Goal: Task Accomplishment & Management: Complete application form

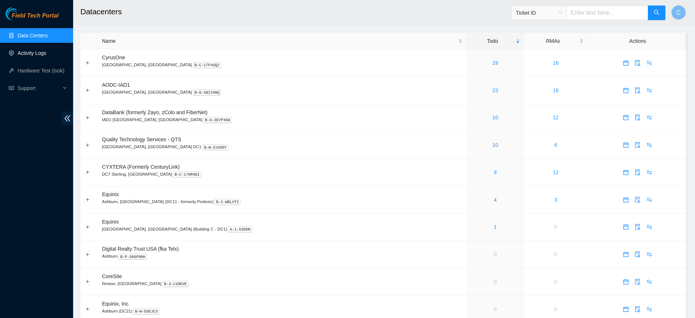
click at [43, 51] on link "Activity Logs" at bounding box center [32, 53] width 29 height 6
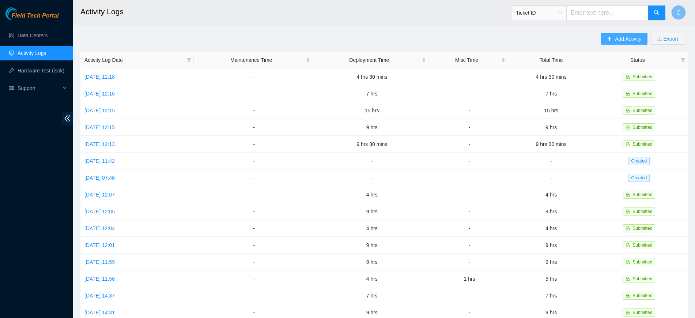
click at [616, 43] on button "Add Activity" at bounding box center [624, 39] width 46 height 12
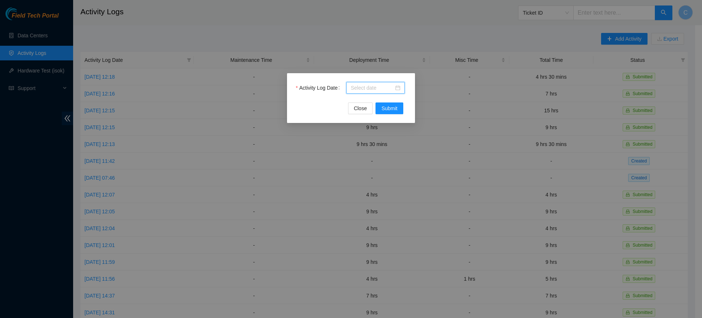
click at [372, 84] on input "Activity Log Date" at bounding box center [371, 88] width 43 height 8
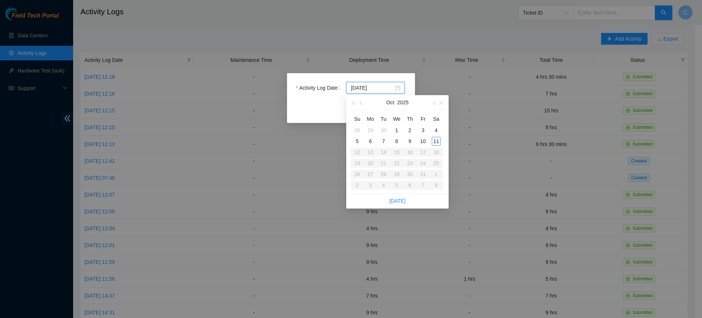
type input "[DATE]"
type input "2025-10-06"
click at [369, 141] on div "6" at bounding box center [370, 141] width 9 height 9
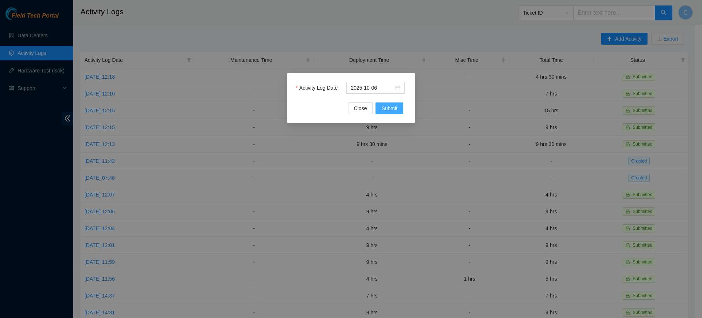
click at [397, 107] on span "Submit" at bounding box center [389, 108] width 16 height 8
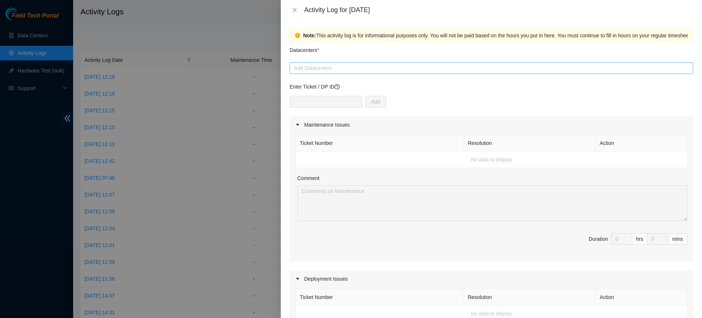
click at [346, 69] on div at bounding box center [491, 68] width 400 height 9
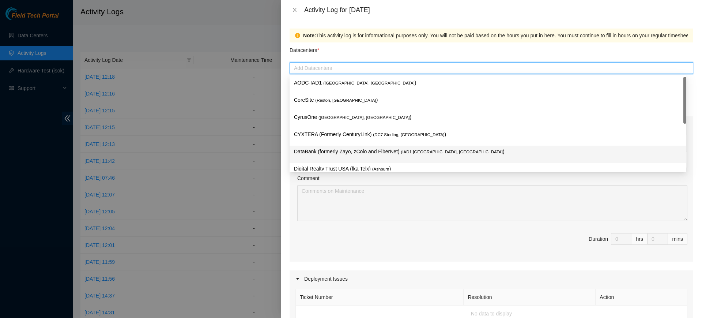
click at [342, 152] on p "DataBank (formerly Zayo, zColo and FiberNet) ( IAD1 [GEOGRAPHIC_DATA], [GEOGRAP…" at bounding box center [488, 151] width 388 height 8
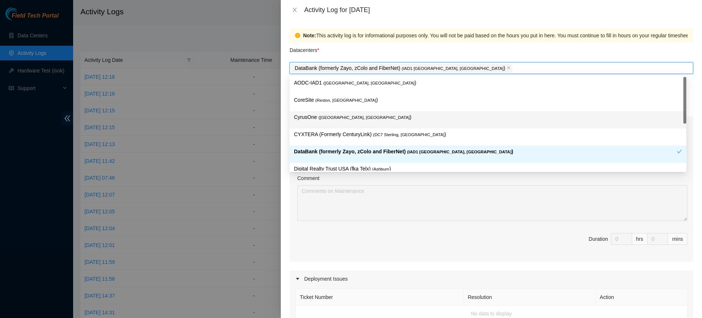
click at [270, 126] on div at bounding box center [351, 159] width 702 height 318
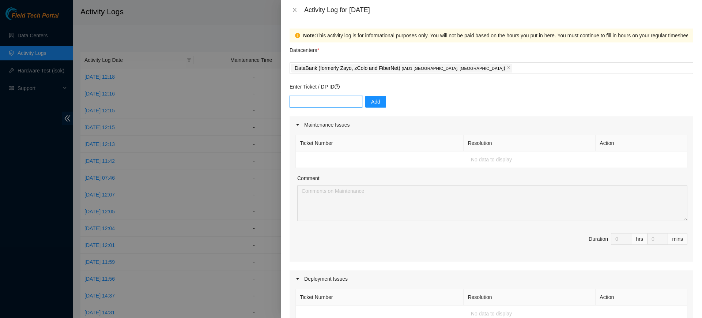
click at [330, 97] on input "text" at bounding box center [325, 102] width 73 height 12
paste input "DP81248"
type input "DP81248"
click at [371, 99] on span "Add" at bounding box center [375, 102] width 9 height 8
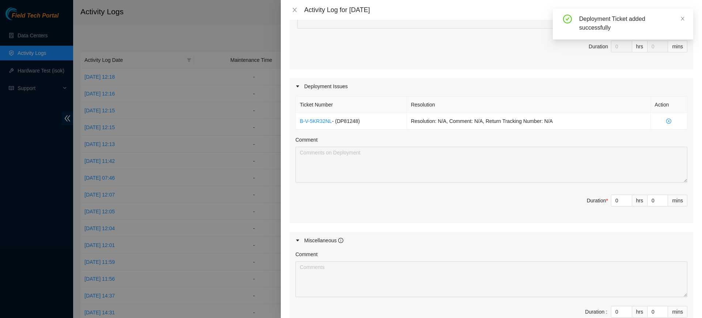
scroll to position [193, 0]
click at [658, 235] on div "Miscellaneous" at bounding box center [490, 239] width 403 height 17
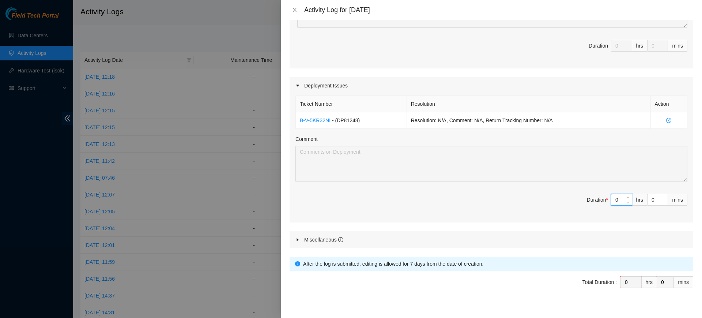
click at [611, 202] on input "0" at bounding box center [621, 199] width 20 height 11
type input "8"
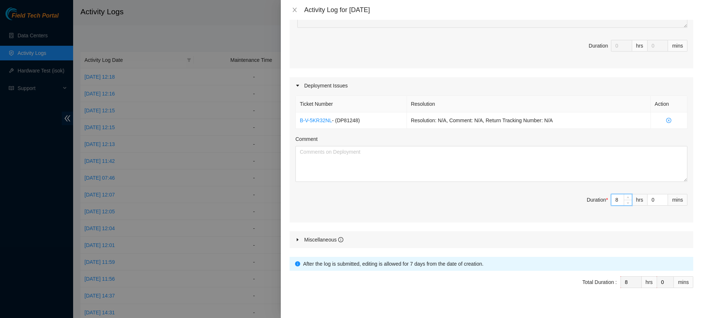
type input "8"
type input "3"
type input "30"
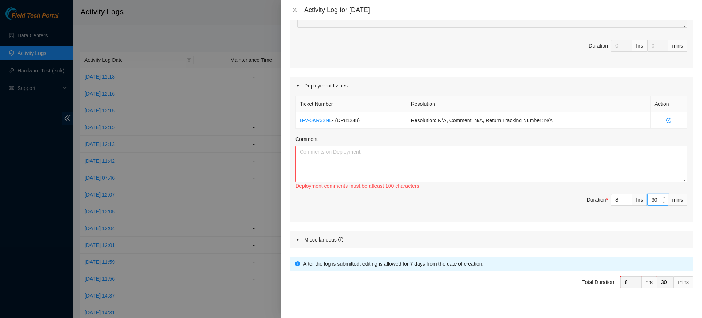
type input "30"
click at [516, 166] on textarea "Comment" at bounding box center [491, 164] width 392 height 36
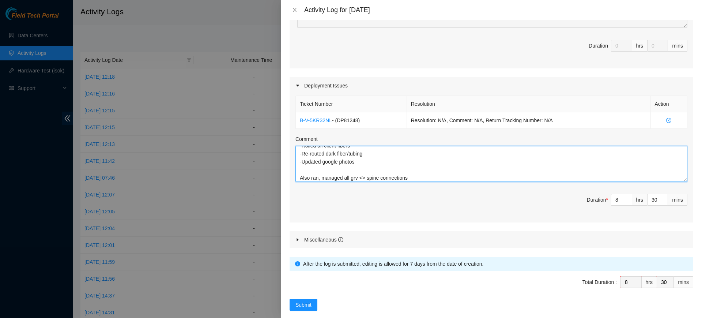
scroll to position [203, 0]
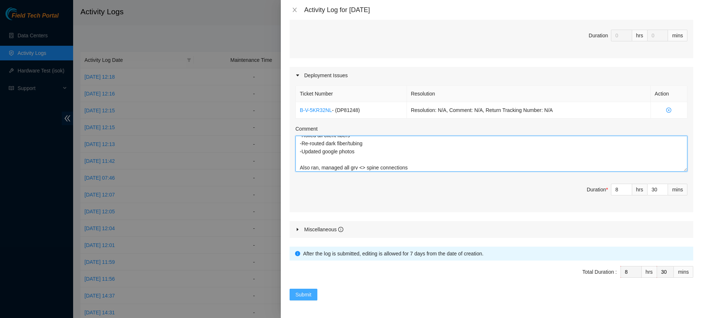
type textarea "Made corrections to the DWDM rack per [PERSON_NAME]'s request. -Ran and managed…"
click at [299, 297] on span "Submit" at bounding box center [303, 294] width 16 height 8
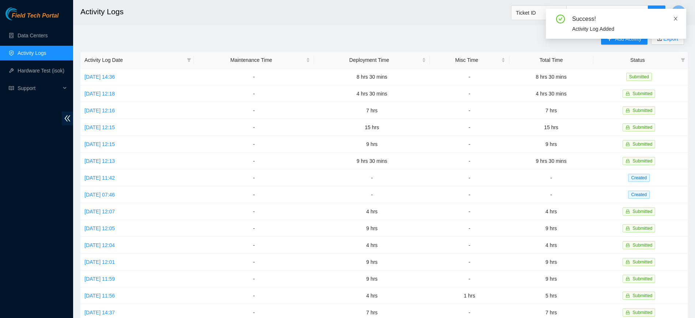
click at [675, 22] on link at bounding box center [675, 19] width 5 height 8
click at [630, 37] on span "Add Activity" at bounding box center [628, 39] width 26 height 8
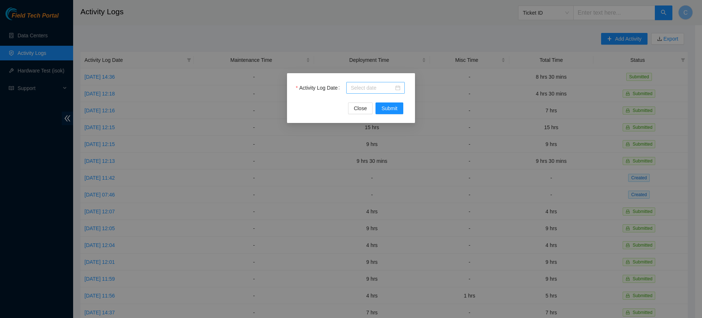
click at [360, 86] on input "Activity Log Date" at bounding box center [371, 88] width 43 height 8
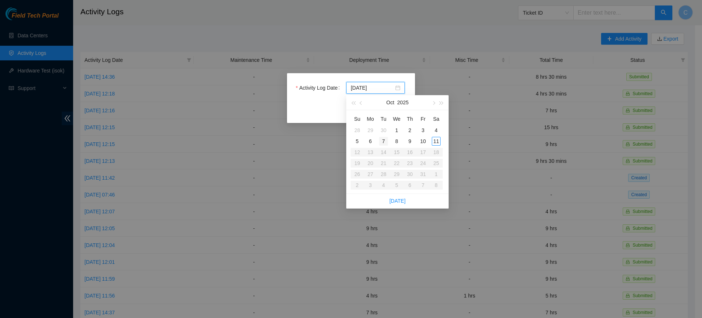
type input "[DATE]"
click at [383, 141] on div "7" at bounding box center [383, 141] width 9 height 9
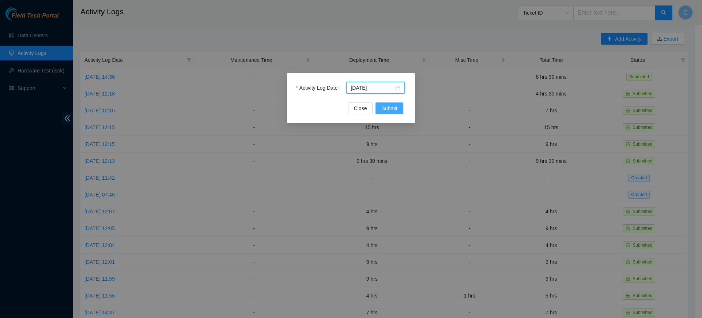
click at [389, 112] on span "Submit" at bounding box center [389, 108] width 16 height 8
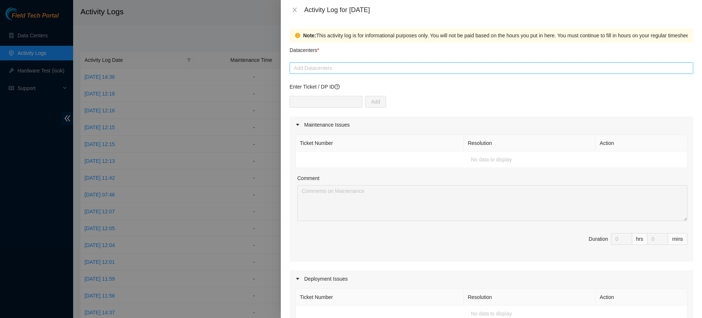
click at [366, 70] on div at bounding box center [491, 68] width 400 height 9
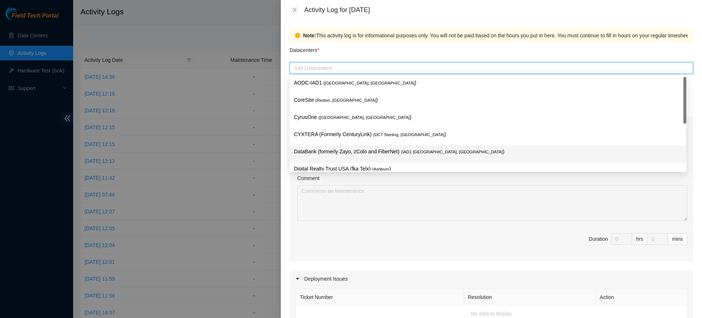
click at [350, 147] on p "DataBank (formerly Zayo, zColo and FiberNet) ( IAD1 [GEOGRAPHIC_DATA], [GEOGRAP…" at bounding box center [488, 151] width 388 height 8
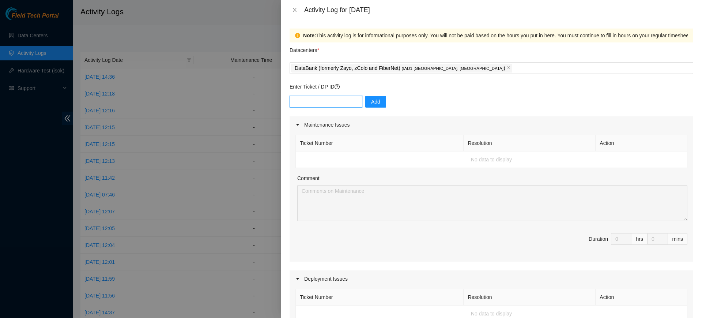
click at [349, 106] on input "text" at bounding box center [325, 102] width 73 height 12
paste input "DP81248"
type input "DP81248"
click at [371, 102] on span "Add" at bounding box center [375, 102] width 9 height 8
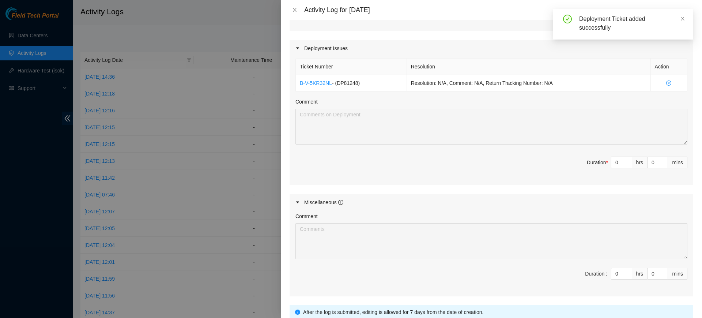
scroll to position [230, 0]
click at [662, 198] on div "Miscellaneous" at bounding box center [490, 202] width 403 height 17
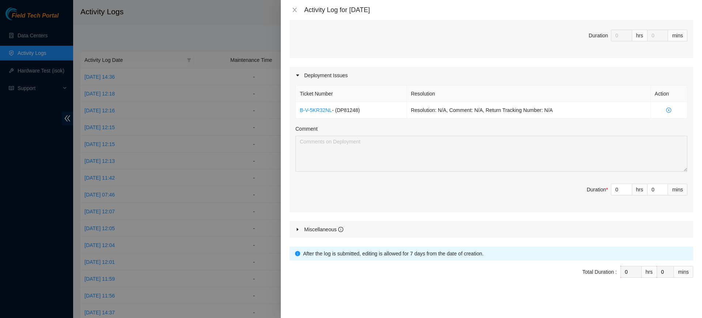
scroll to position [203, 0]
type input "1"
click at [623, 190] on span "Increase Value" at bounding box center [627, 187] width 8 height 7
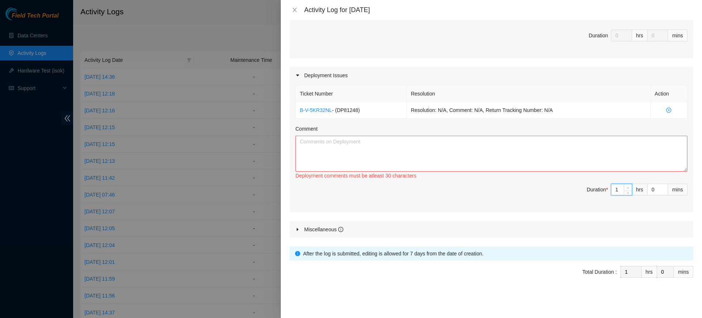
type input "0"
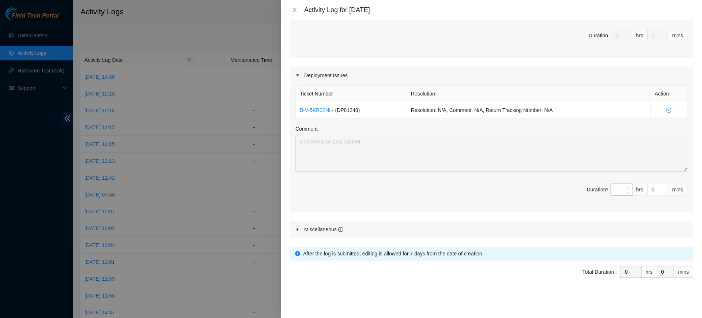
type input "8"
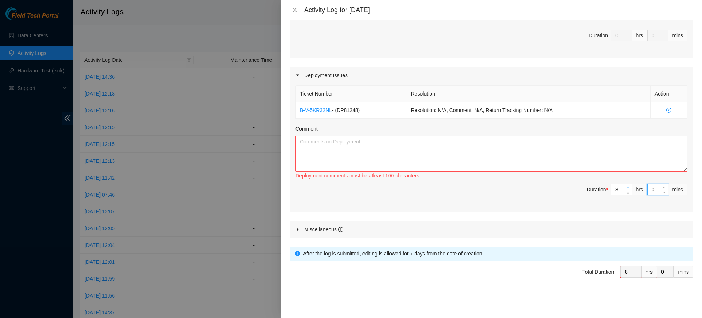
type input "4"
type input "40"
type input "4"
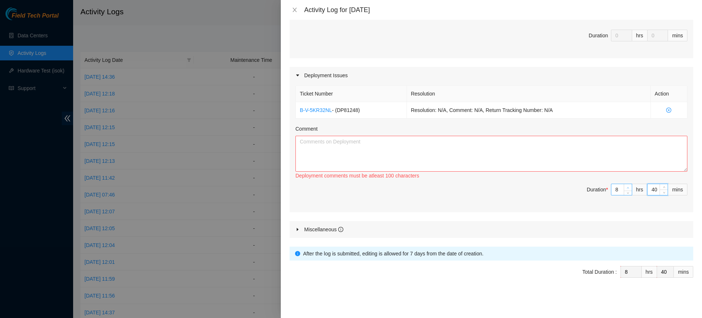
type input "4"
type input "0"
type input "3"
type input "39"
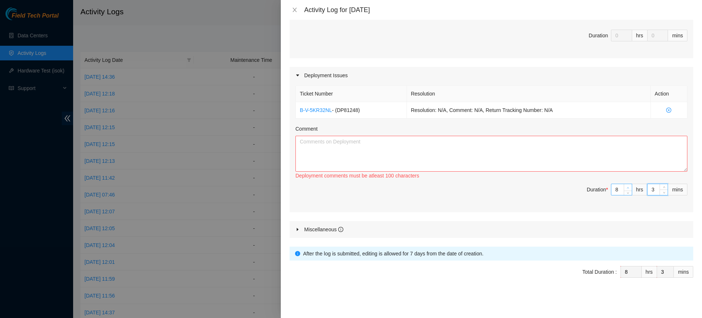
type input "39"
type input "3"
type input "30"
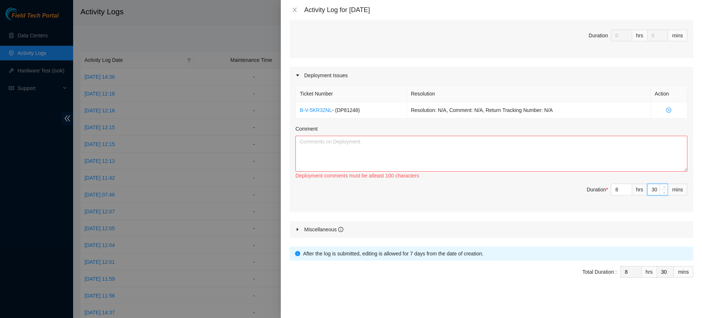
type input "30"
click at [526, 151] on textarea "Comment" at bounding box center [491, 154] width 392 height 36
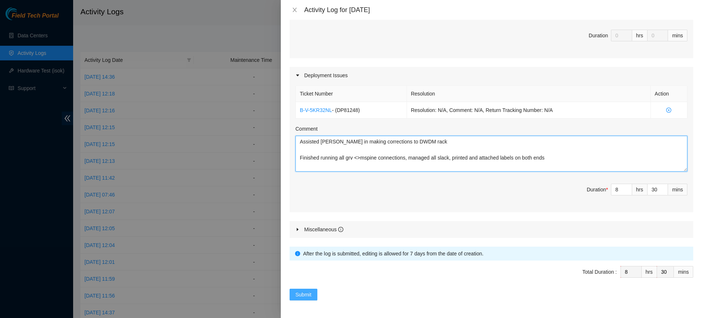
type textarea "Assisted [PERSON_NAME] in making corrections to DWDM rack Finished running all …"
click at [310, 293] on span "Submit" at bounding box center [303, 294] width 16 height 8
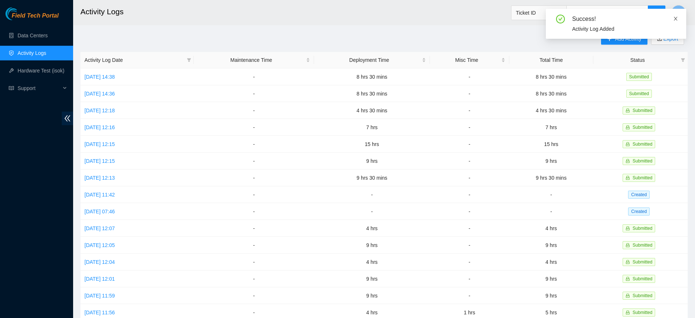
click at [675, 22] on link at bounding box center [675, 19] width 5 height 8
click at [616, 38] on span "Add Activity" at bounding box center [628, 39] width 26 height 8
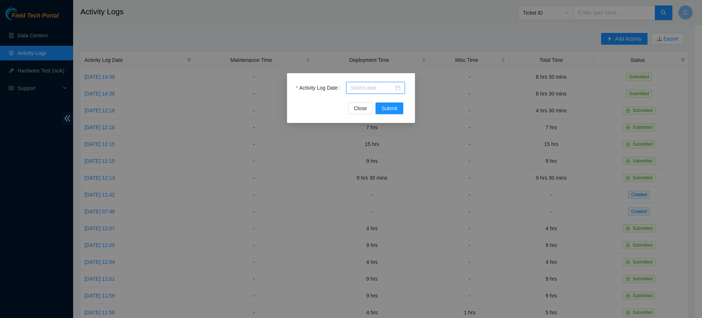
click at [381, 90] on input "Activity Log Date" at bounding box center [371, 88] width 43 height 8
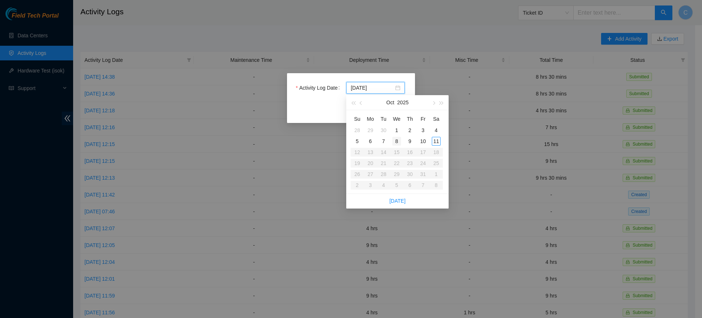
type input "[DATE]"
click at [399, 140] on div "8" at bounding box center [396, 141] width 9 height 9
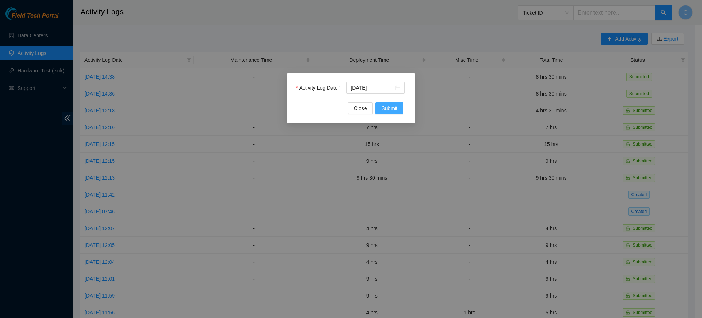
click at [395, 108] on span "Submit" at bounding box center [389, 108] width 16 height 8
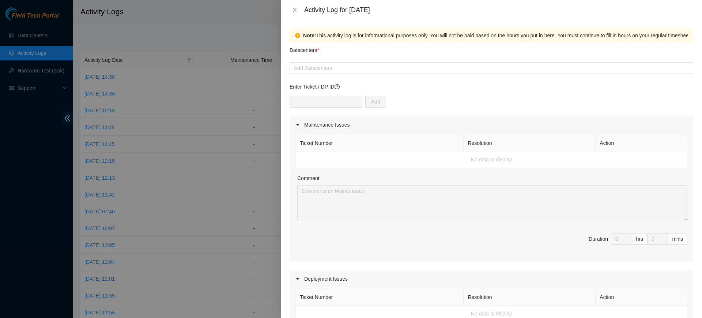
click at [643, 164] on td "No data to display" at bounding box center [491, 159] width 391 height 16
click at [390, 69] on div at bounding box center [491, 68] width 400 height 9
click at [353, 66] on div at bounding box center [491, 68] width 400 height 9
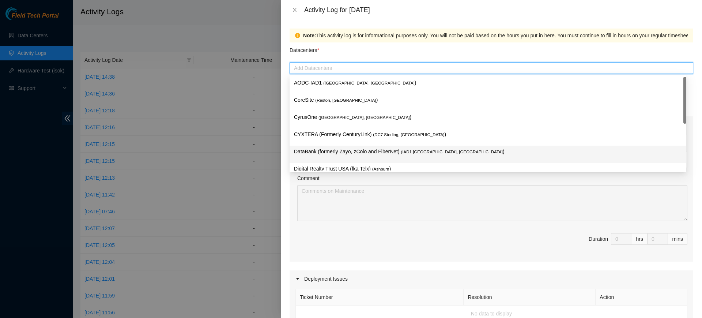
click at [363, 151] on p "DataBank (formerly Zayo, zColo and FiberNet) ( IAD1 [GEOGRAPHIC_DATA], [GEOGRAP…" at bounding box center [488, 151] width 388 height 8
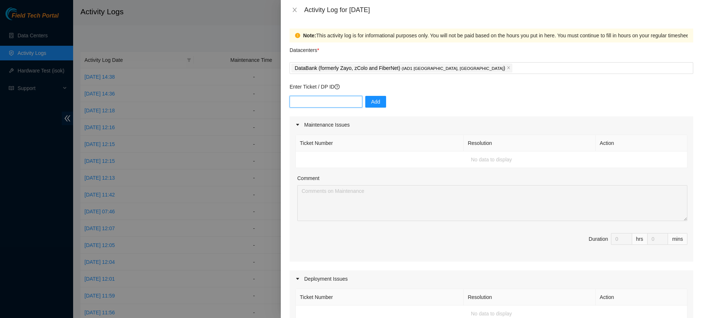
click at [343, 103] on input "text" at bounding box center [325, 102] width 73 height 12
paste input "DP83345"
type input "DP83345"
click at [375, 102] on button "Add" at bounding box center [375, 102] width 21 height 12
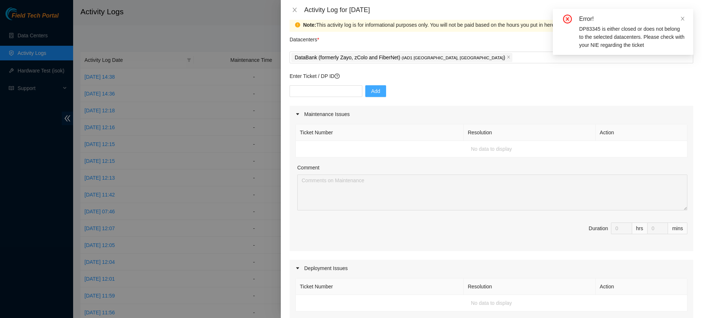
scroll to position [0, 0]
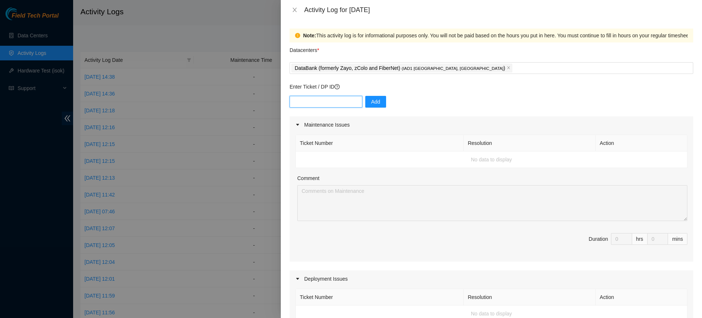
click at [345, 102] on input "text" at bounding box center [325, 102] width 73 height 12
paste input "DP81248"
type input "DP81248"
click at [371, 102] on span "Add" at bounding box center [375, 102] width 9 height 8
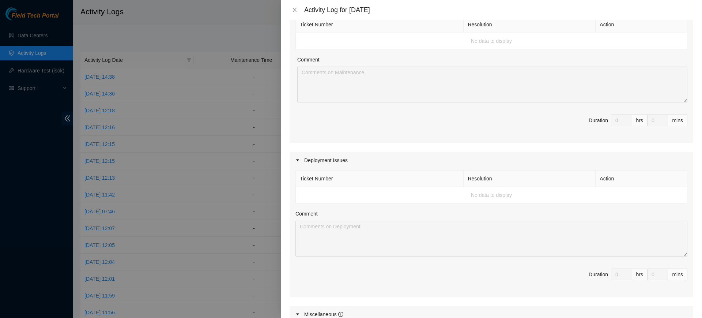
scroll to position [158, 0]
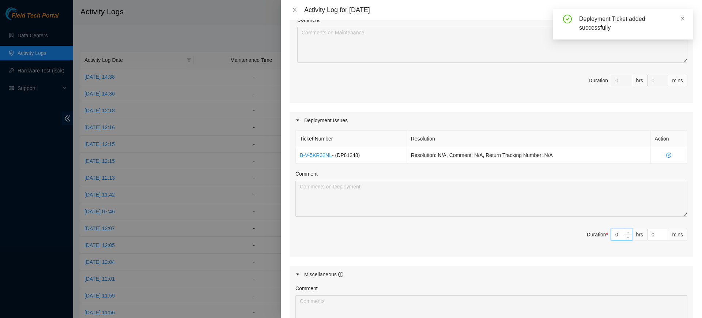
click at [615, 236] on input "0" at bounding box center [621, 234] width 20 height 11
type input "8"
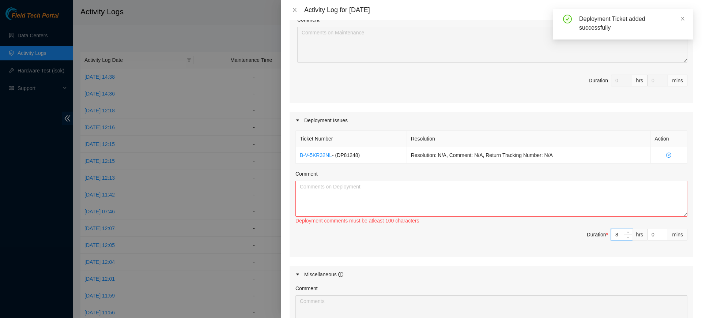
type input "8"
click at [508, 198] on textarea "Comment" at bounding box center [491, 199] width 392 height 36
paste textarea "DP83345"
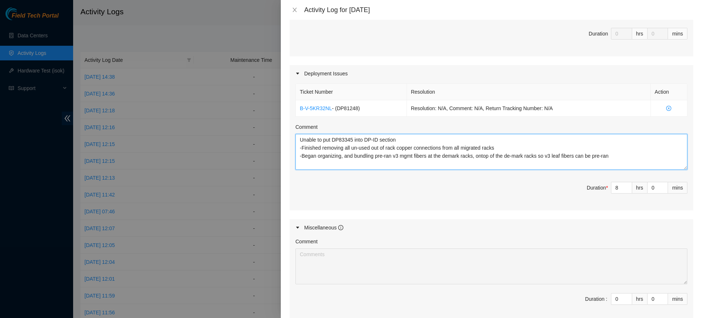
scroll to position [289, 0]
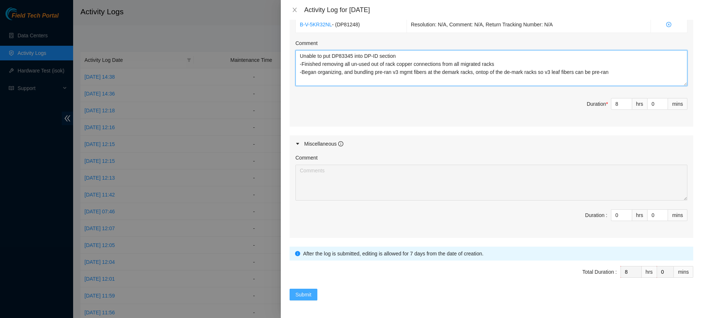
type textarea "Unable to put DP83345 into DP-ID section -Finished removing all un-used out of …"
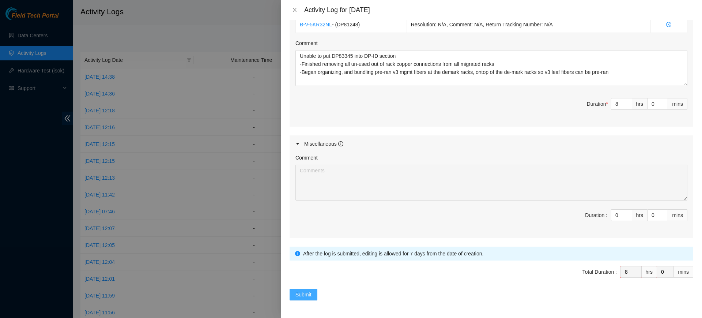
click at [304, 291] on span "Submit" at bounding box center [303, 294] width 16 height 8
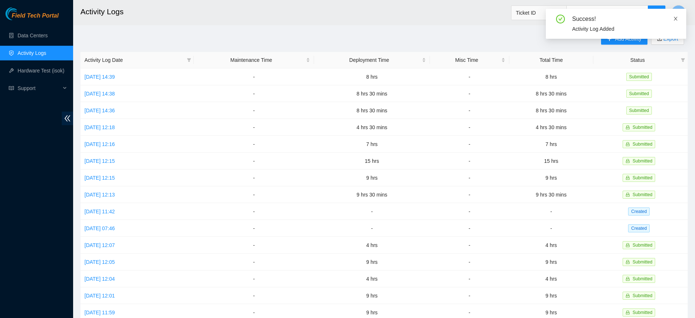
click at [677, 19] on icon "close" at bounding box center [675, 18] width 5 height 5
click at [615, 37] on span "Add Activity" at bounding box center [628, 39] width 26 height 8
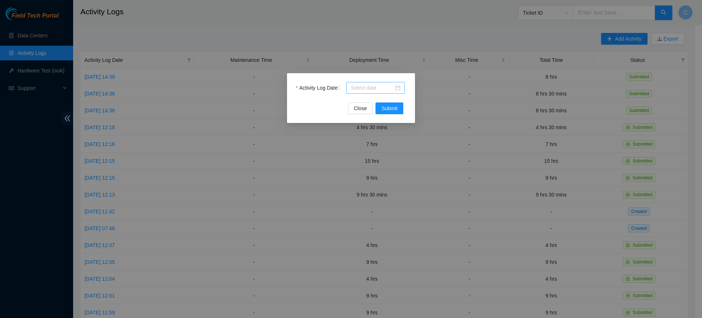
click at [362, 82] on div at bounding box center [375, 88] width 58 height 12
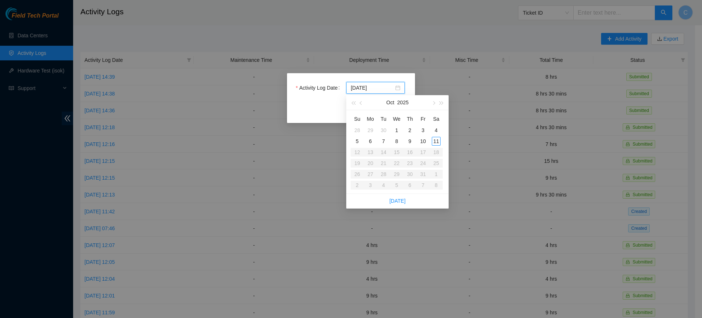
type input "[DATE]"
click at [410, 141] on div "9" at bounding box center [409, 141] width 9 height 9
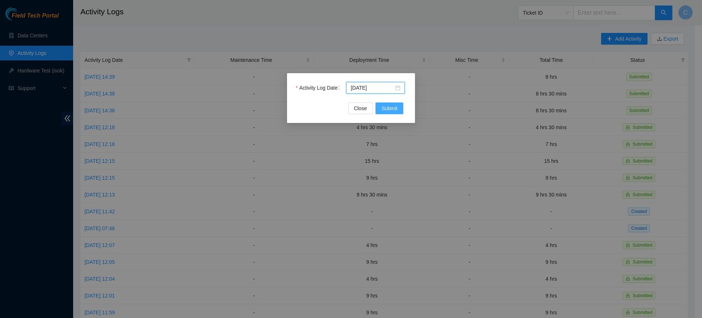
click at [383, 111] on span "Submit" at bounding box center [389, 108] width 16 height 8
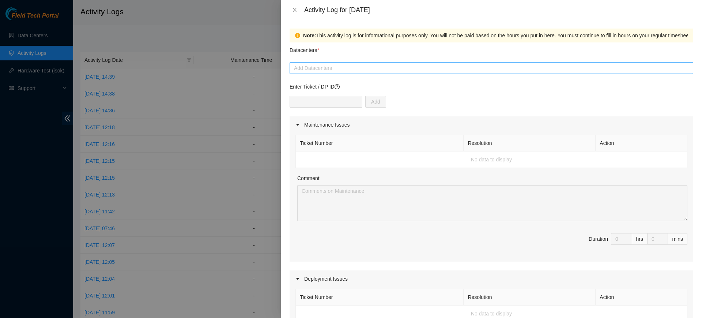
click at [384, 67] on div at bounding box center [491, 68] width 400 height 9
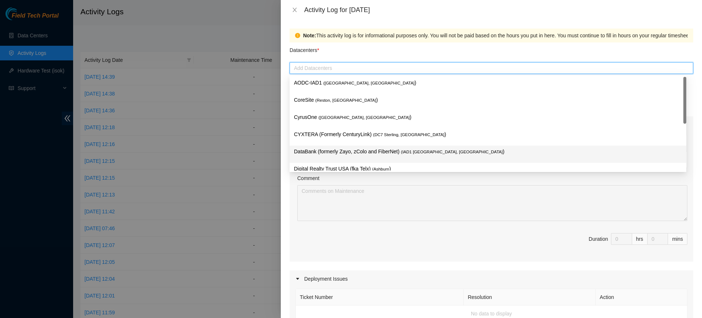
click at [337, 148] on p "DataBank (formerly Zayo, zColo and FiberNet) ( IAD1 [GEOGRAPHIC_DATA], [GEOGRAP…" at bounding box center [488, 151] width 388 height 8
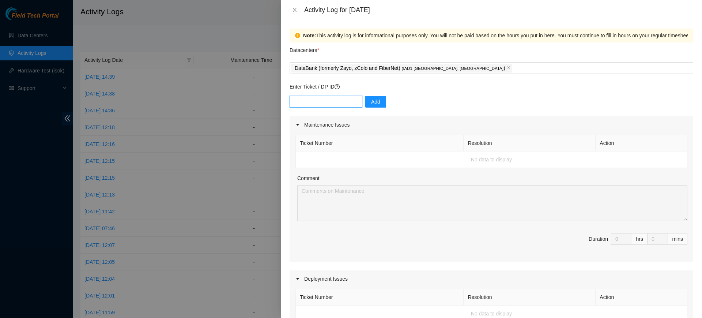
click at [337, 100] on input "text" at bounding box center [325, 102] width 73 height 12
paste input "DP83345"
type input "DP83345"
paste input "DP81248"
type input "DP81248"
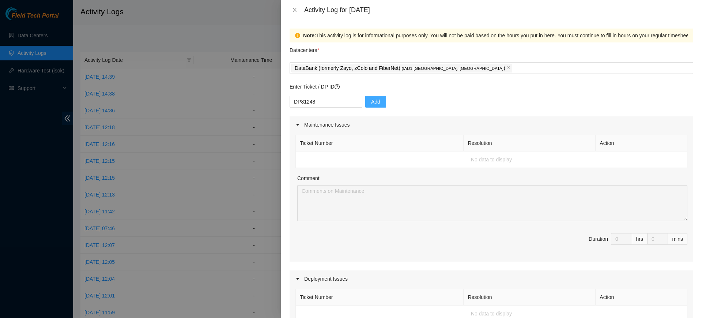
click at [371, 100] on span "Add" at bounding box center [375, 102] width 9 height 8
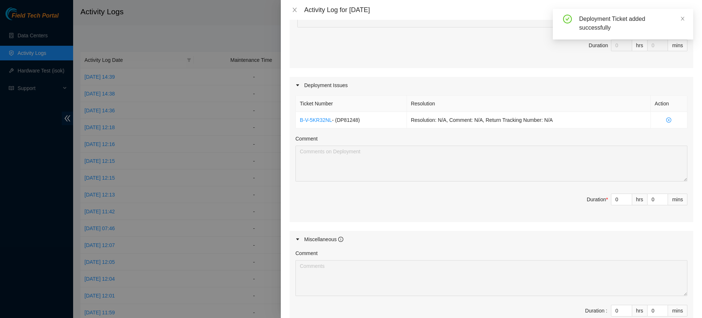
scroll to position [194, 0]
click at [613, 199] on input "0" at bounding box center [621, 198] width 20 height 11
type input "8"
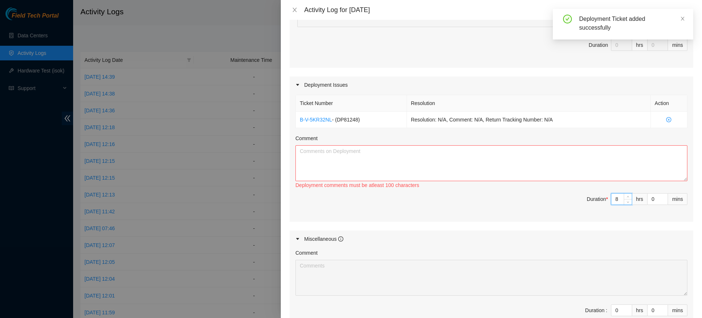
type input "8"
click at [517, 162] on textarea "Comment" at bounding box center [491, 163] width 392 height 36
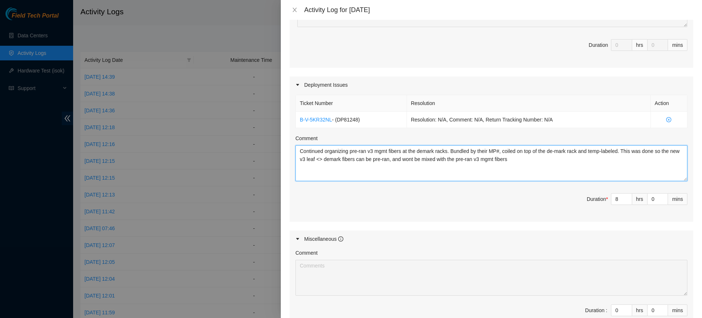
scroll to position [289, 0]
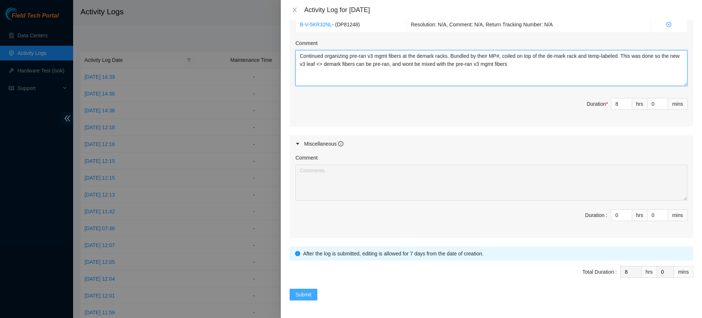
type textarea "Continued organizing pre-ran v3 mgmt fibers at the demark racks. Bundled by the…"
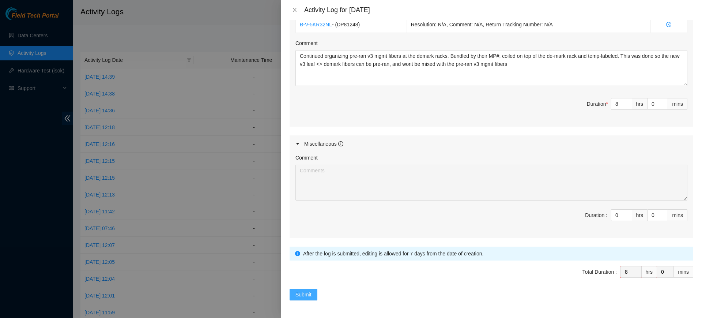
click at [312, 291] on button "Submit" at bounding box center [303, 294] width 28 height 12
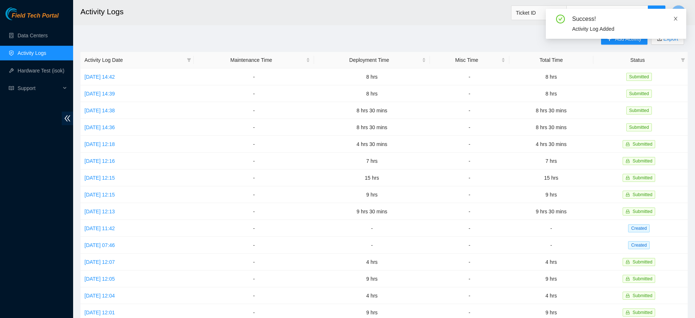
click at [673, 18] on icon "close" at bounding box center [675, 18] width 5 height 5
click at [613, 40] on button "Add Activity" at bounding box center [624, 39] width 46 height 12
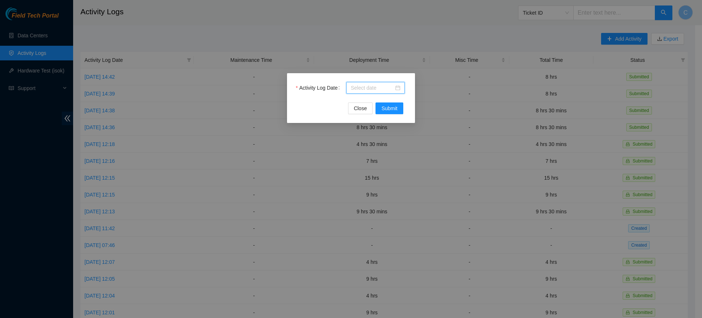
click at [373, 88] on input "Activity Log Date" at bounding box center [371, 88] width 43 height 8
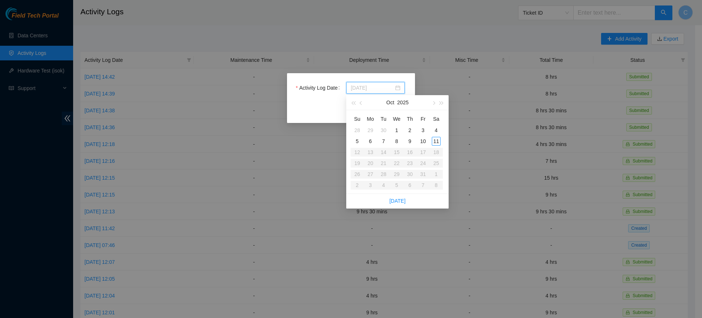
type input "[DATE]"
click at [435, 142] on div "11" at bounding box center [436, 141] width 9 height 9
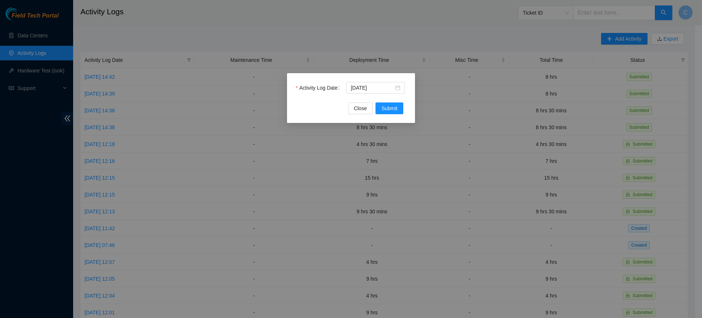
click at [388, 100] on div "Activity Log Date [DATE]" at bounding box center [351, 92] width 110 height 20
click at [386, 109] on span "Submit" at bounding box center [389, 108] width 16 height 8
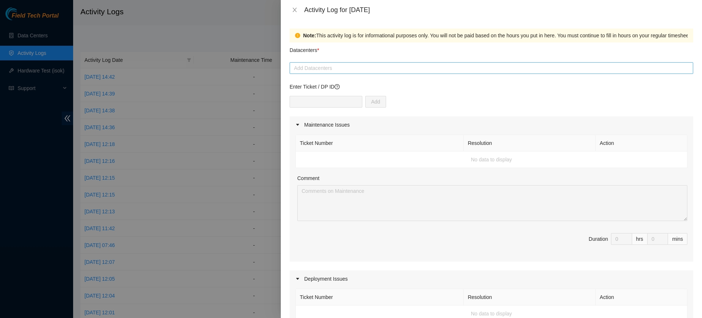
click at [339, 68] on div at bounding box center [491, 68] width 400 height 9
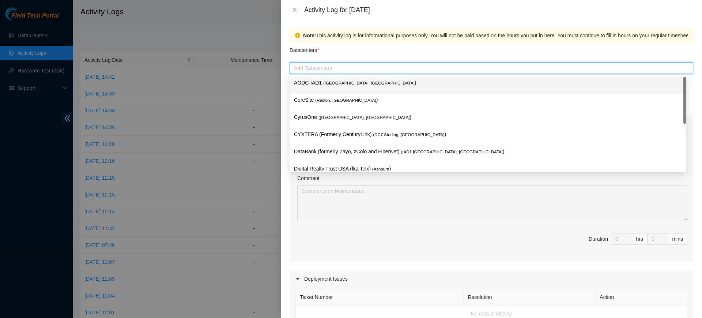
paste input "DP81248"
type input "DP81248"
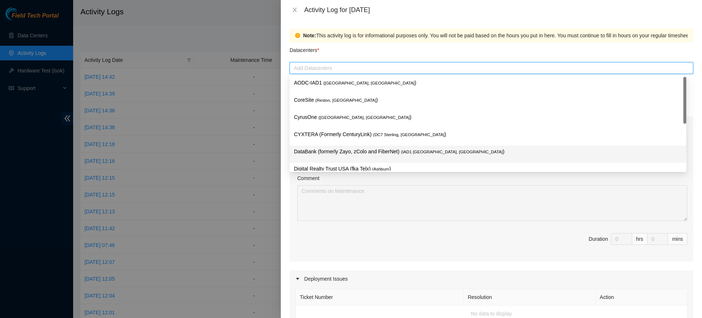
click at [335, 152] on p "DataBank (formerly Zayo, zColo and FiberNet) ( IAD1 [GEOGRAPHIC_DATA], [GEOGRAP…" at bounding box center [488, 151] width 388 height 8
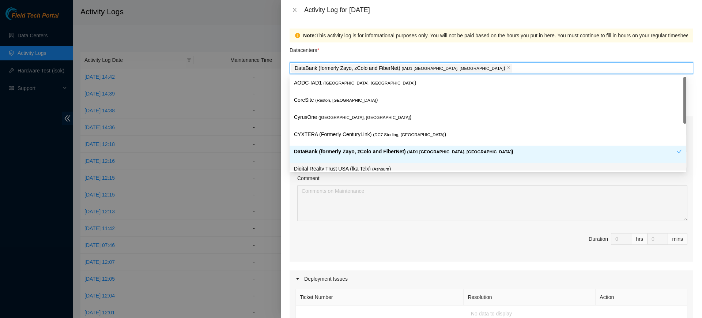
click at [348, 184] on div "Comment" at bounding box center [492, 179] width 390 height 11
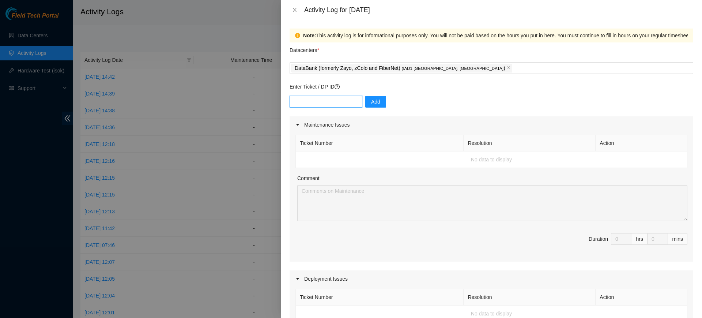
click at [335, 102] on input "text" at bounding box center [325, 102] width 73 height 12
paste input "DP81248"
type input "DP81248"
click at [371, 102] on span "Add" at bounding box center [375, 102] width 9 height 8
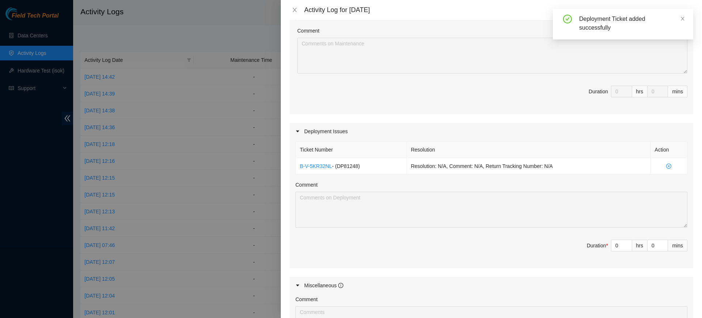
scroll to position [148, 0]
click at [611, 243] on input "0" at bounding box center [621, 244] width 20 height 11
type input "7"
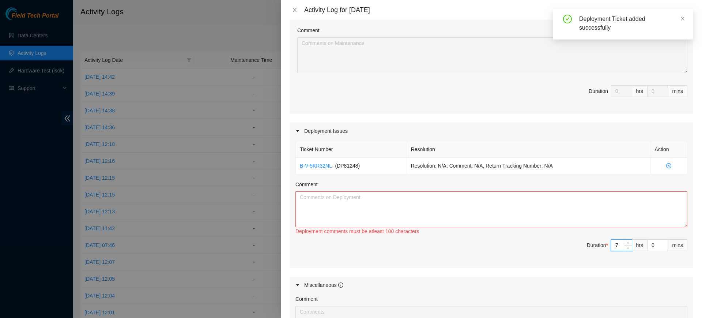
type input "7"
click at [477, 212] on textarea "Comment" at bounding box center [491, 209] width 392 height 36
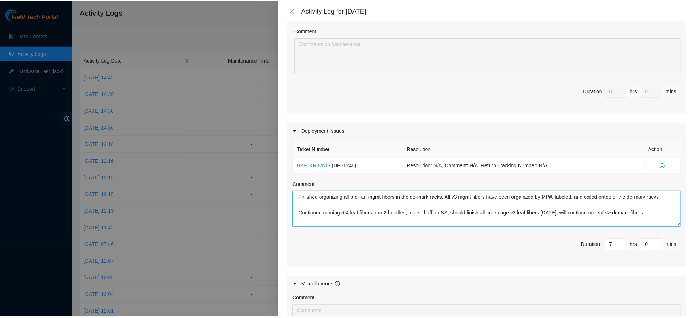
scroll to position [289, 0]
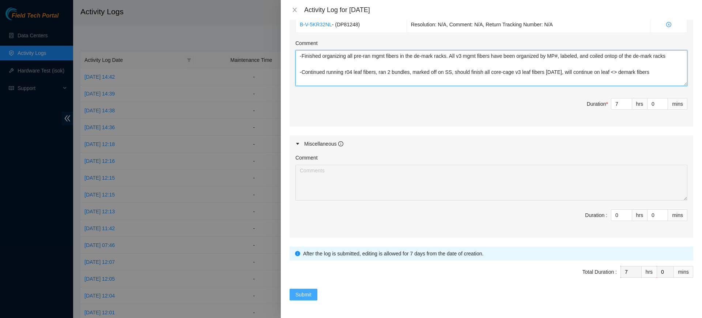
type textarea "-Finished organizing all pre-ran mgmt fibers in the de-mark racks. All v3 mgmt …"
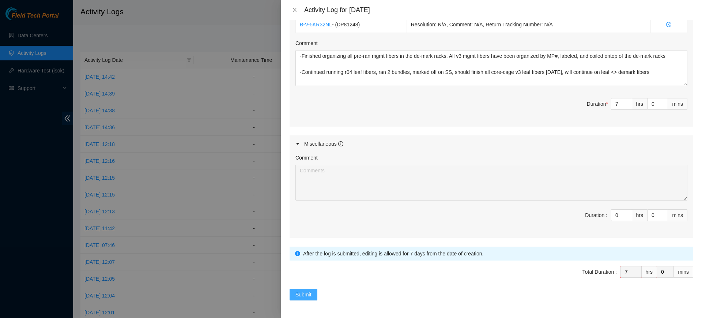
click at [303, 294] on span "Submit" at bounding box center [303, 294] width 16 height 8
